Goal: Information Seeking & Learning: Learn about a topic

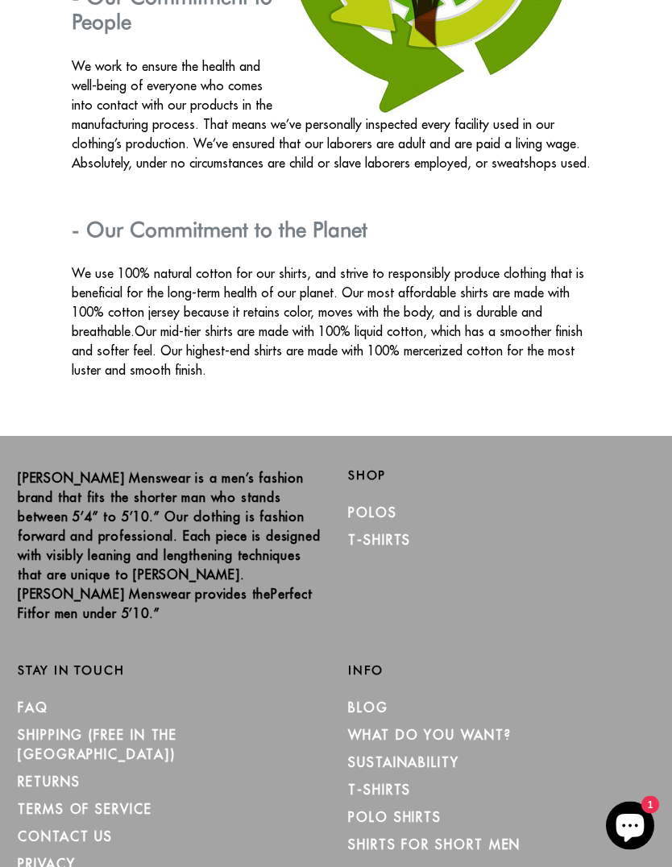
scroll to position [2762, 0]
click at [467, 836] on link "Shirts for Short Men" at bounding box center [434, 844] width 172 height 16
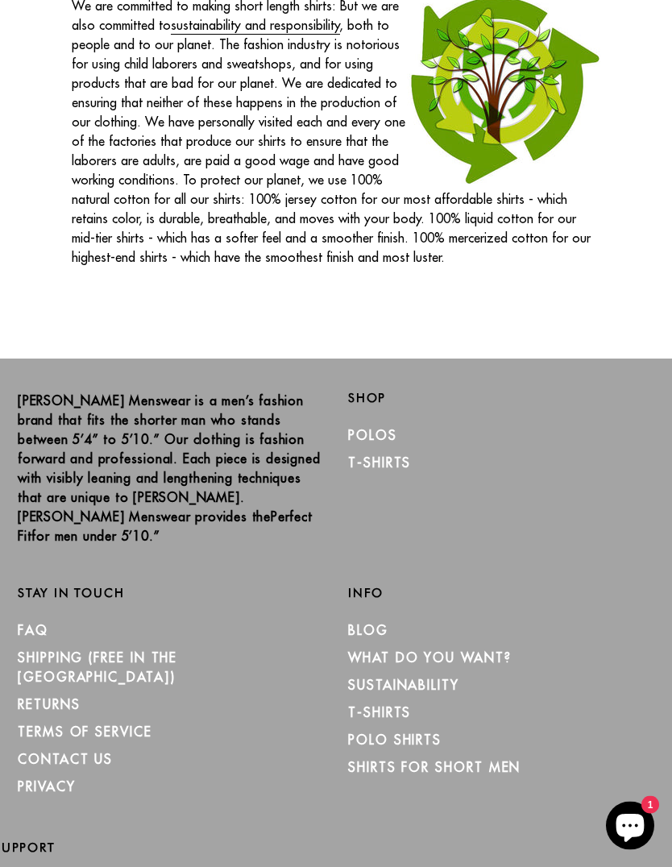
scroll to position [2535, 0]
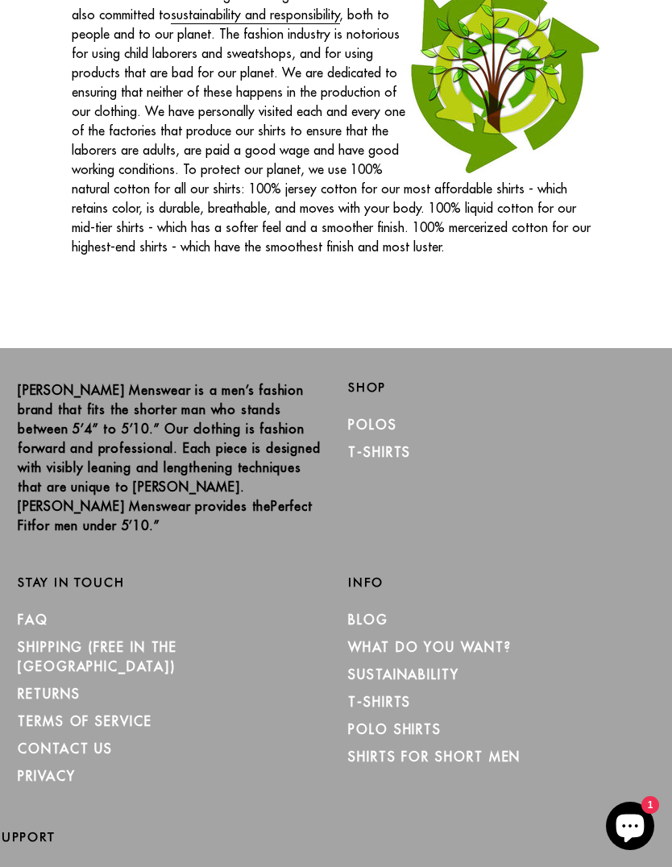
click at [384, 432] on link "Polos" at bounding box center [372, 424] width 49 height 16
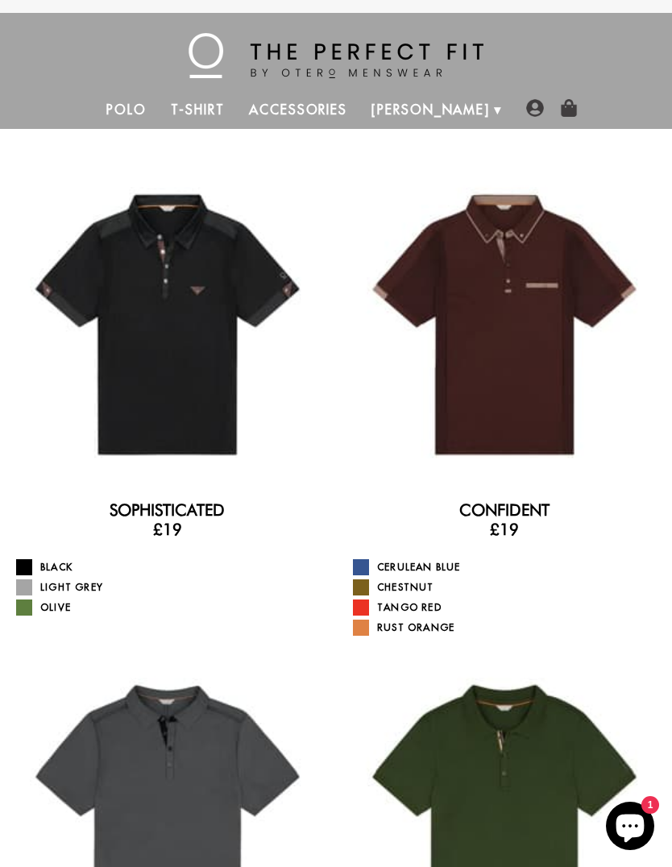
click at [520, 398] on div at bounding box center [504, 324] width 311 height 311
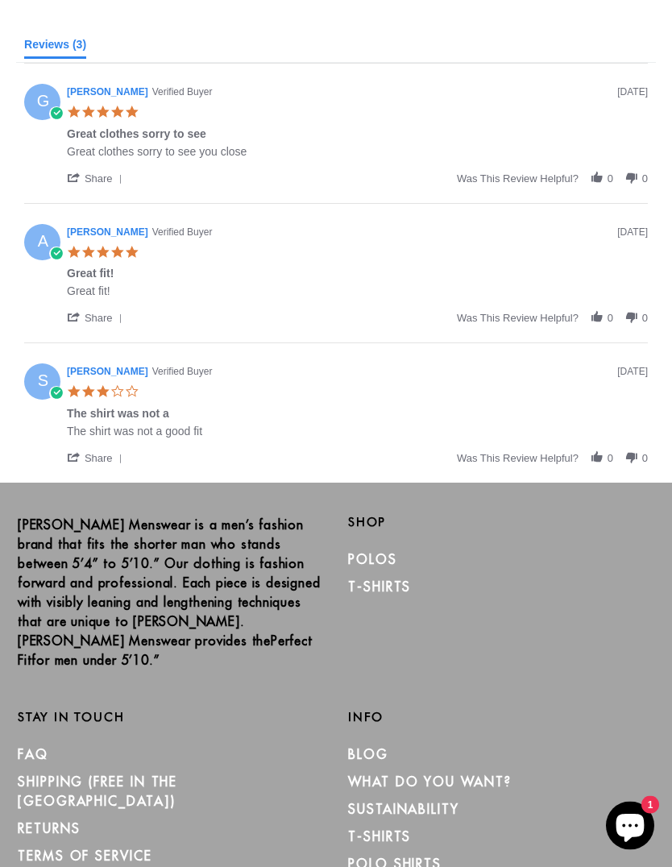
scroll to position [1247, 0]
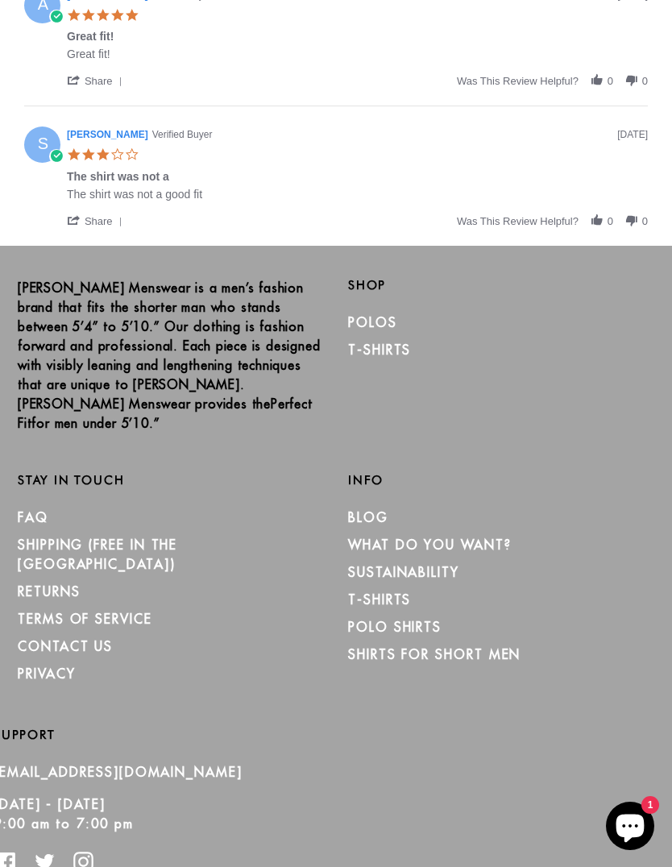
click at [476, 646] on link "Shirts for Short Men" at bounding box center [434, 654] width 172 height 16
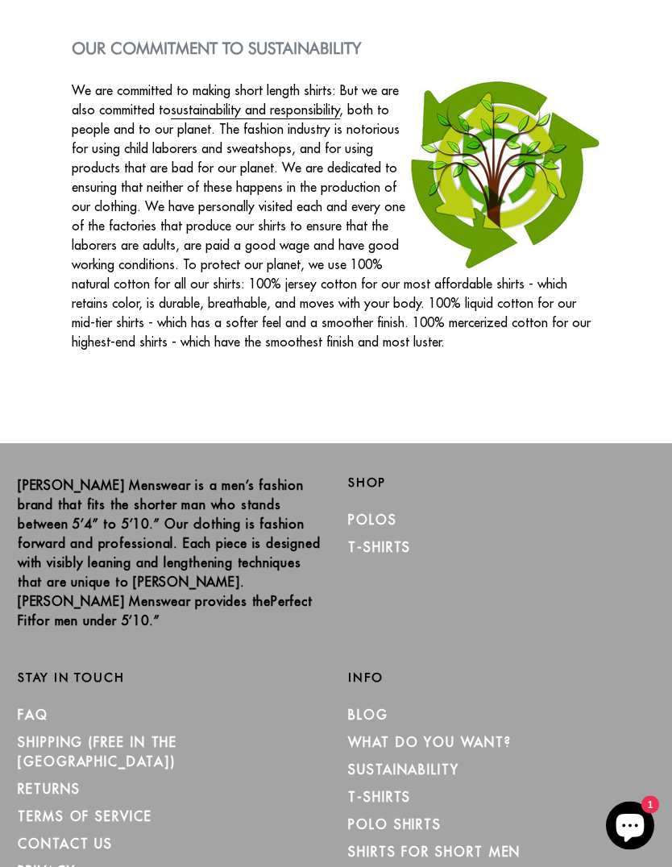
scroll to position [2440, 0]
click at [377, 528] on link "Polos" at bounding box center [372, 519] width 49 height 16
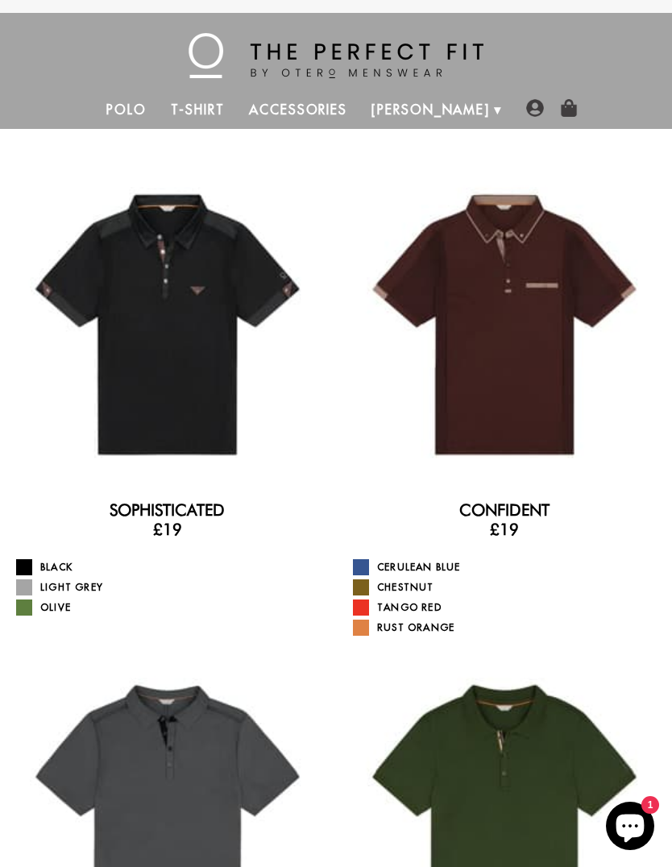
click at [61, 612] on link "Olive" at bounding box center [169, 607] width 307 height 16
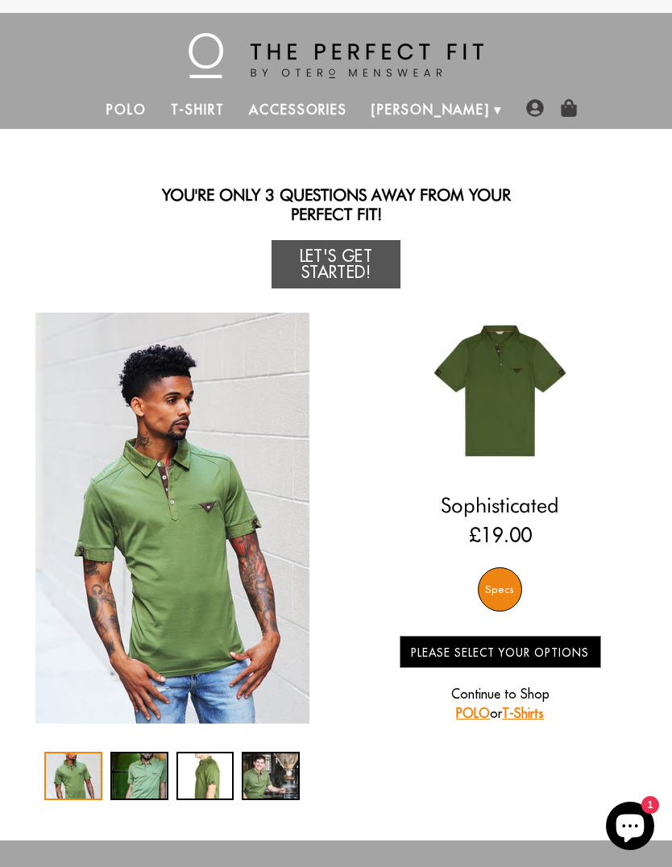
click at [278, 776] on div "4 / 4" at bounding box center [271, 775] width 58 height 48
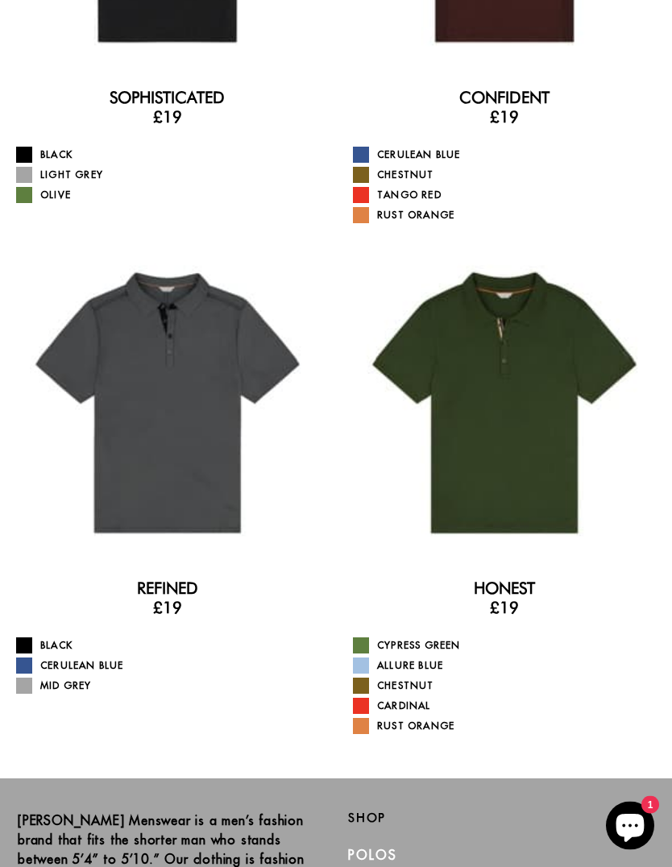
scroll to position [412, 0]
click at [520, 475] on div at bounding box center [504, 402] width 311 height 311
